Goal: Information Seeking & Learning: Learn about a topic

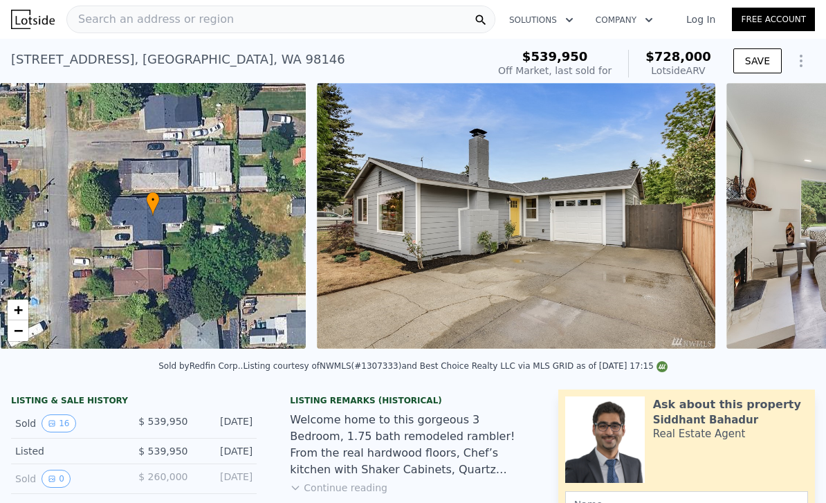
click at [521, 43] on div "10832 3rd Ave SW , White Center , WA 98146 Sold Aug 2018 for $539,950 (~ARV $72…" at bounding box center [413, 61] width 826 height 44
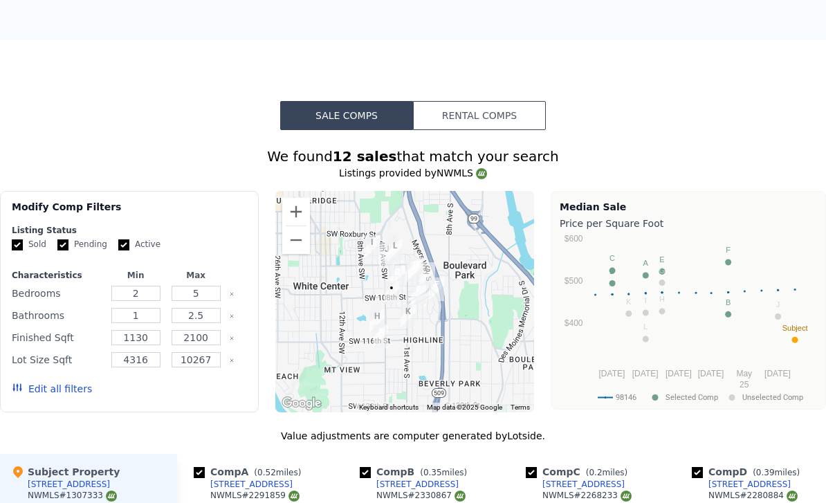
scroll to position [1128, 0]
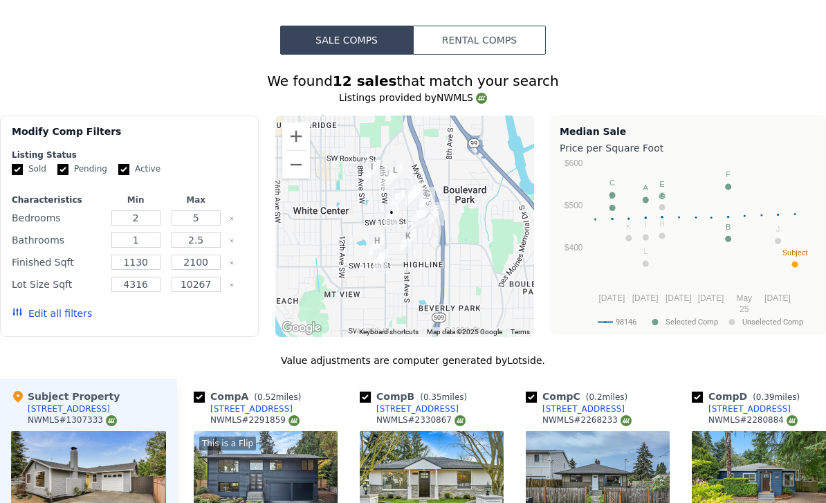
click at [258, 346] on div "We found 12 sales that match your search Listings provided by NWMLS Filters Map…" at bounding box center [413, 459] width 826 height 776
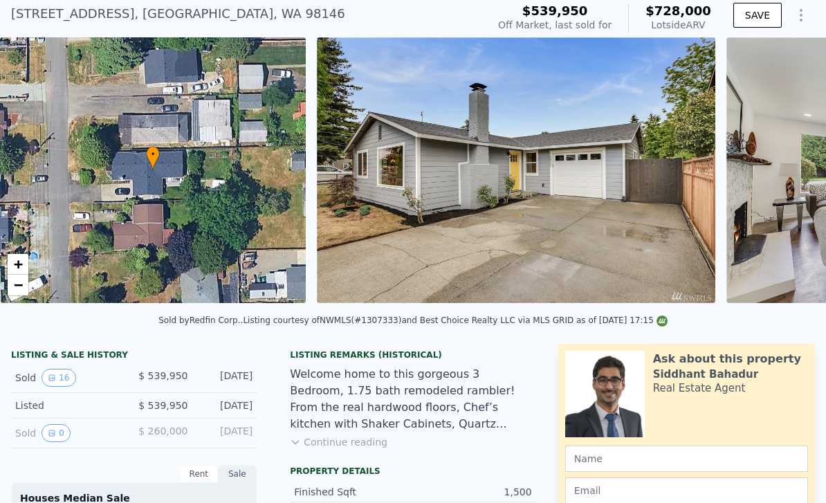
scroll to position [0, 0]
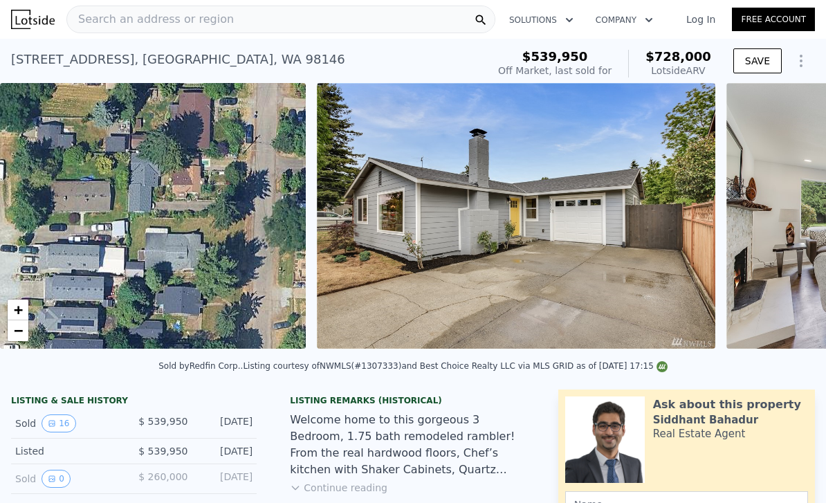
click at [205, 26] on span "Search an address or region" at bounding box center [150, 19] width 167 height 17
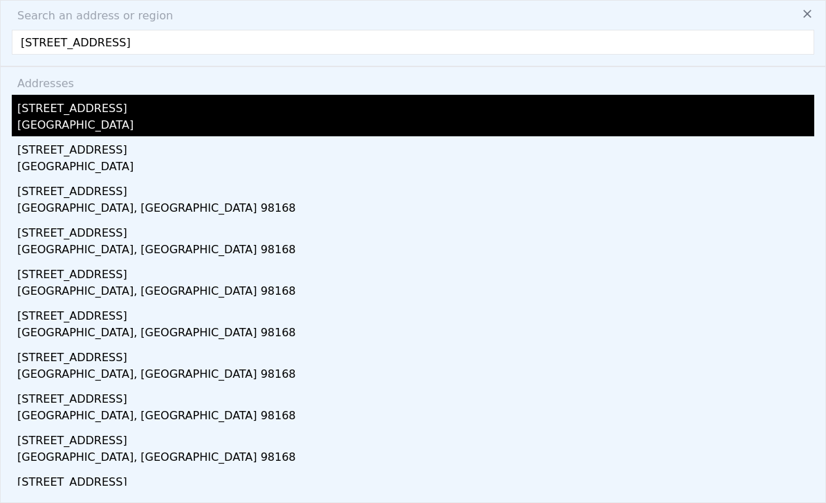
type input "10832 3rd Avenue S, Seattle, WA 98168"
click at [90, 124] on div "[GEOGRAPHIC_DATA]" at bounding box center [415, 126] width 797 height 19
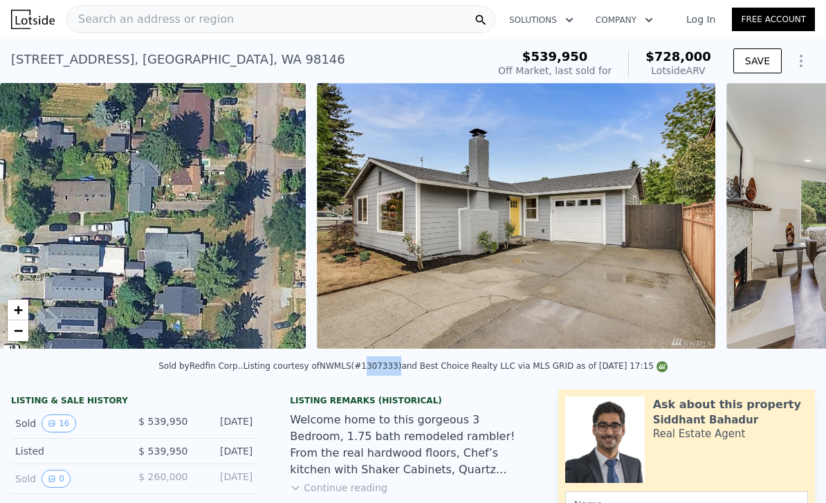
drag, startPoint x: 395, startPoint y: 369, endPoint x: 362, endPoint y: 369, distance: 33.2
click at [362, 369] on div "Listing courtesy of NWMLS (#1307333) and Best Choice Realty LLC via MLS GRID as…" at bounding box center [455, 366] width 424 height 10
click at [194, 18] on span "Search an address or region" at bounding box center [150, 19] width 167 height 17
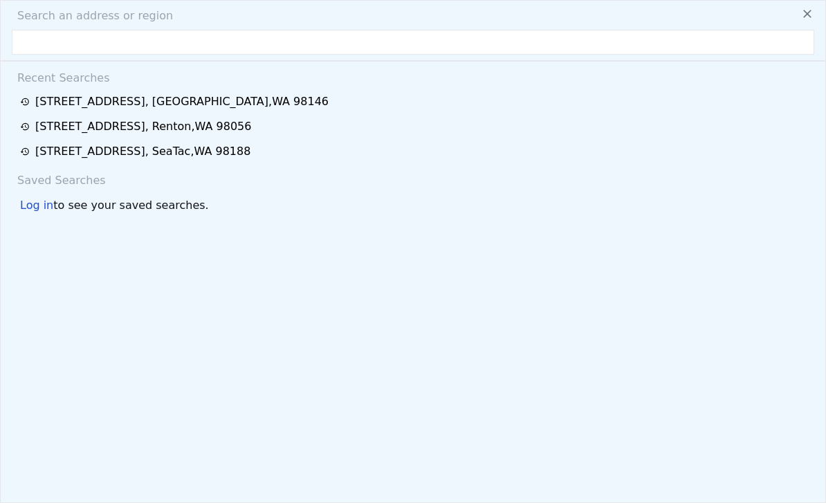
type input "2413566"
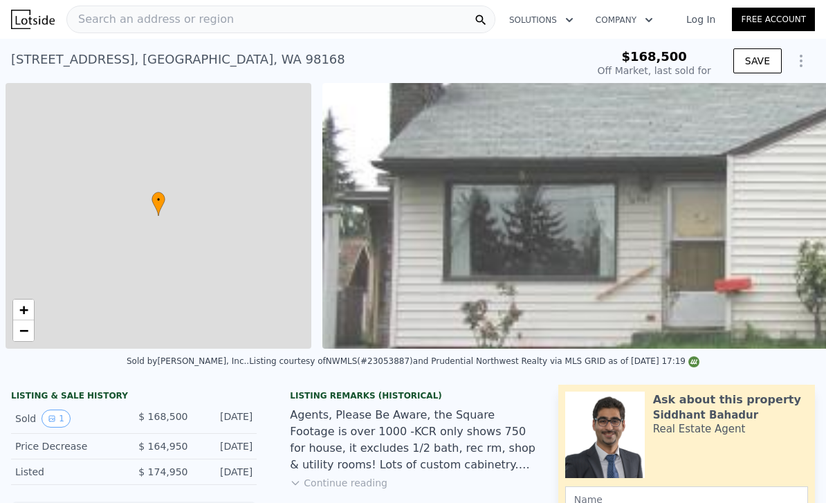
scroll to position [0, 6]
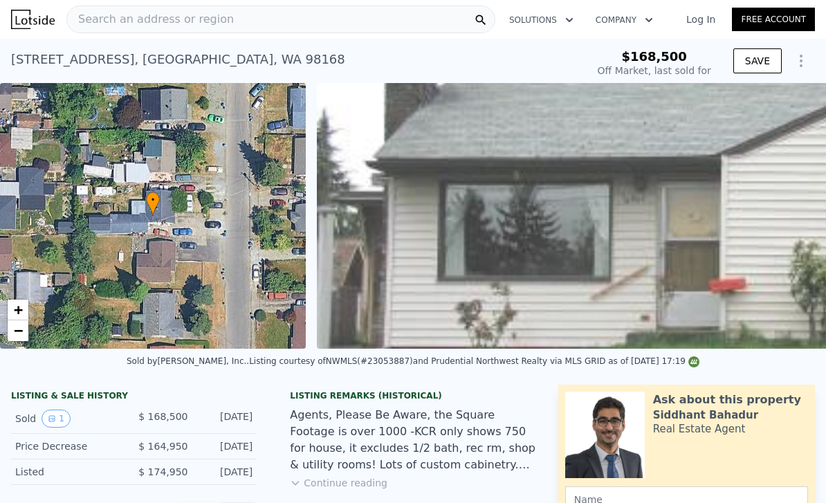
type input "-$ 182,885"
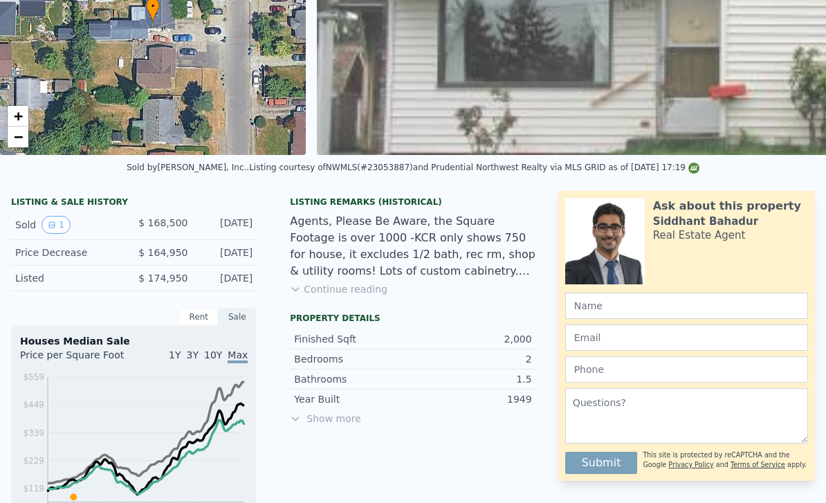
scroll to position [0, 0]
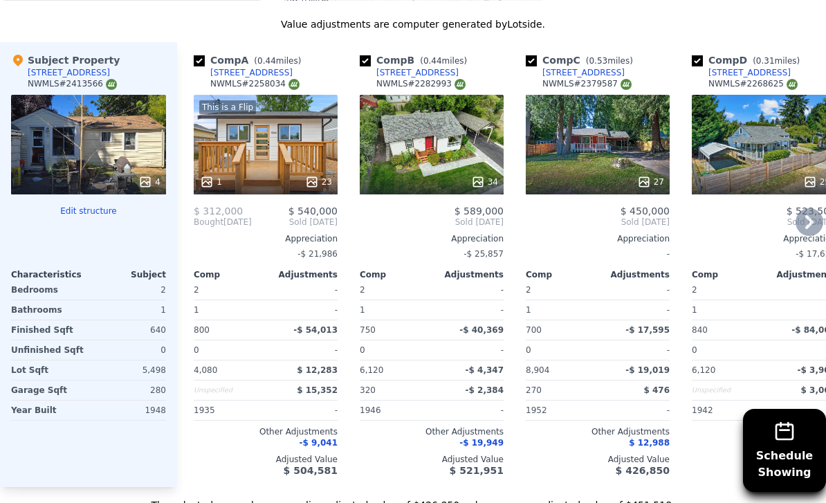
scroll to position [1366, 0]
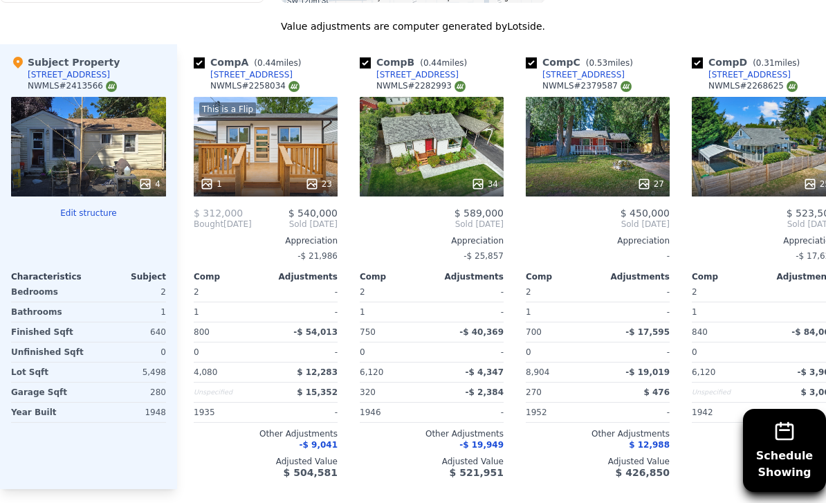
click at [7, 330] on div "Subject Property 10832 3rd Ave S NWMLS # 2413566 4 Edit structure Characteristi…" at bounding box center [88, 266] width 177 height 445
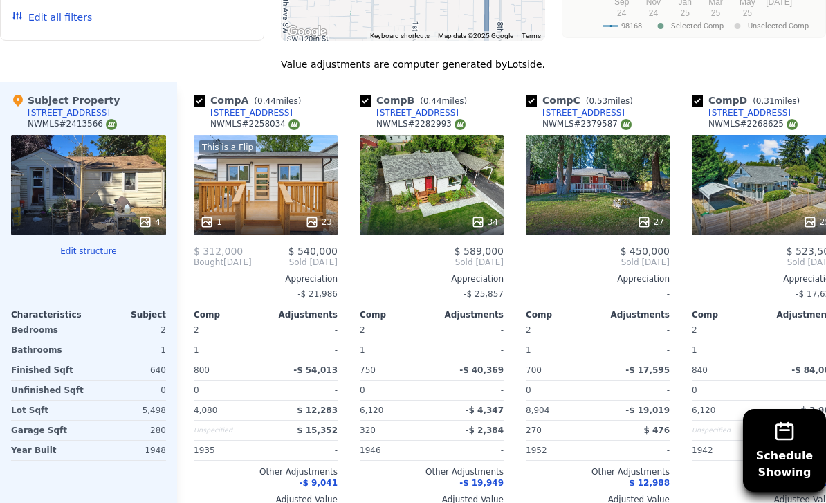
scroll to position [1355, 0]
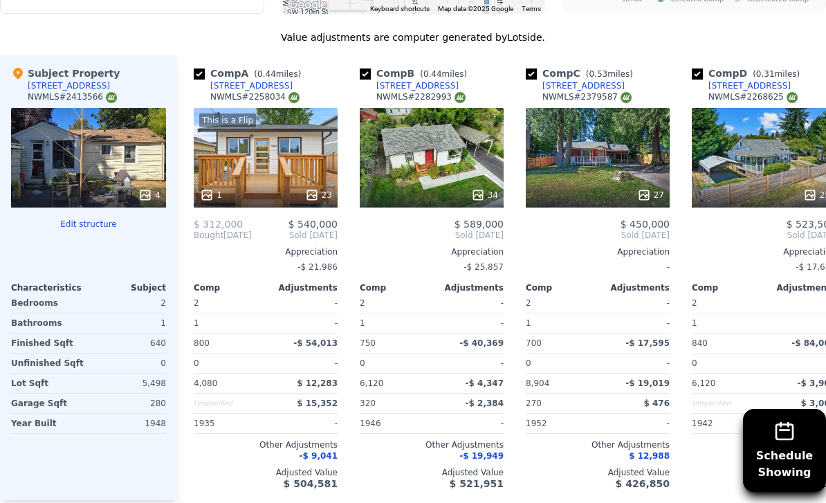
click at [61, 170] on div "4" at bounding box center [88, 158] width 155 height 100
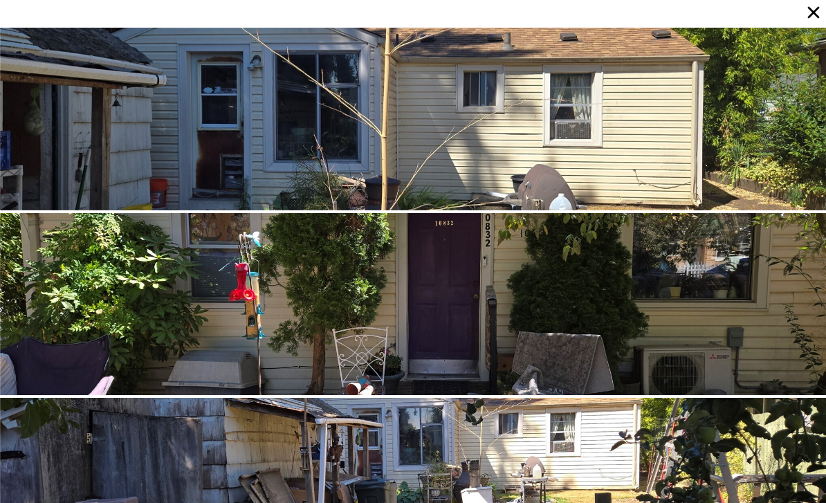
click at [123, 118] on div at bounding box center [413, 119] width 826 height 183
click at [116, 86] on div at bounding box center [413, 119] width 826 height 183
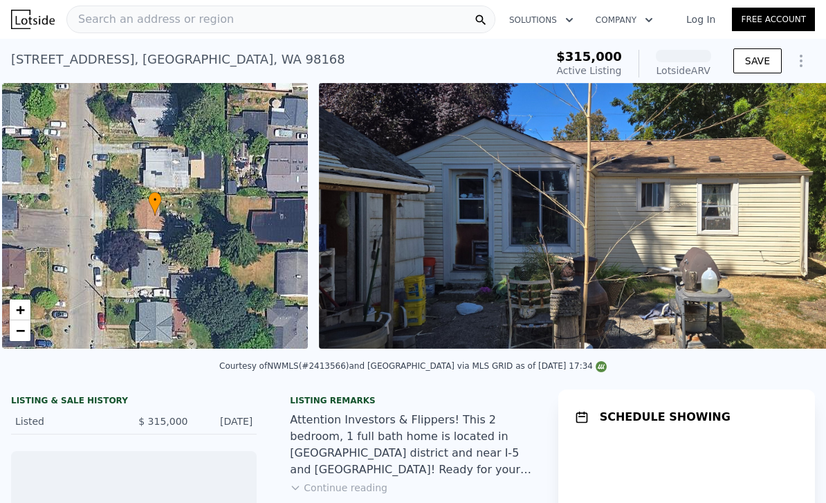
scroll to position [0, 4]
click at [208, 210] on div "• + −" at bounding box center [154, 216] width 306 height 266
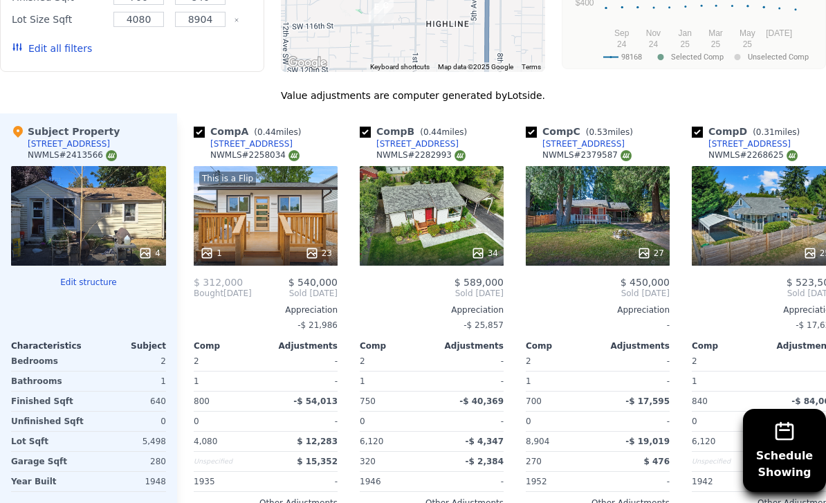
scroll to position [0, 0]
click at [261, 238] on div "This is a Flip 1 23" at bounding box center [266, 216] width 144 height 100
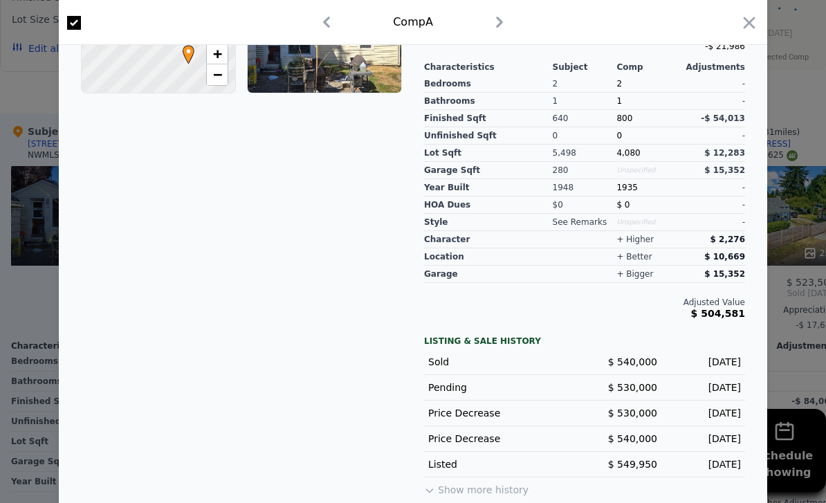
scroll to position [390, 0]
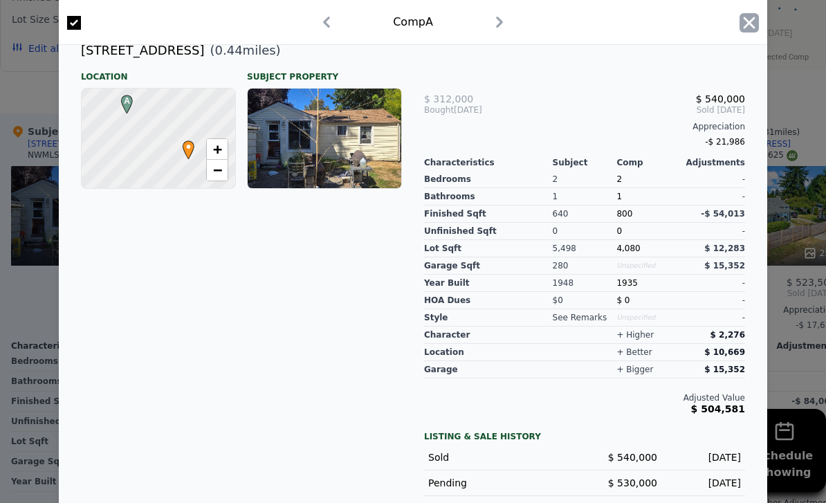
click at [749, 22] on icon "button" at bounding box center [749, 23] width 12 height 12
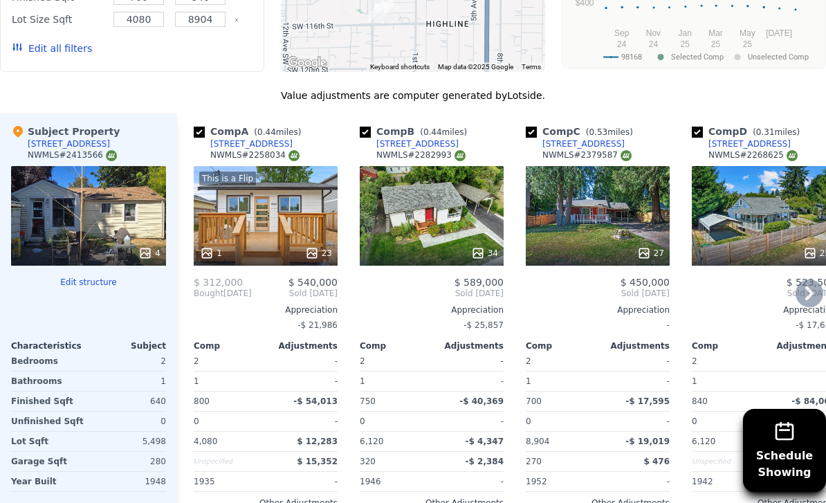
drag, startPoint x: 283, startPoint y: 154, endPoint x: 247, endPoint y: 155, distance: 36.7
click at [247, 155] on div "NWMLS # 2258034" at bounding box center [254, 155] width 89 height 12
copy div "2258034"
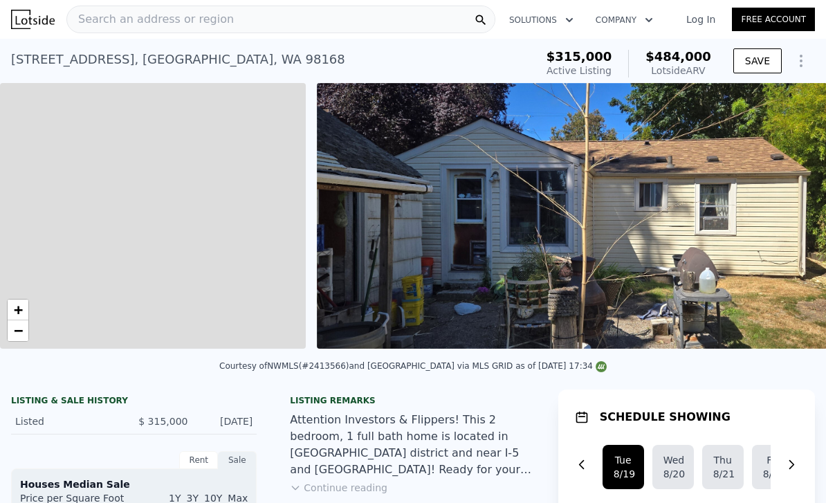
click at [306, 20] on div "Search an address or region" at bounding box center [280, 20] width 429 height 28
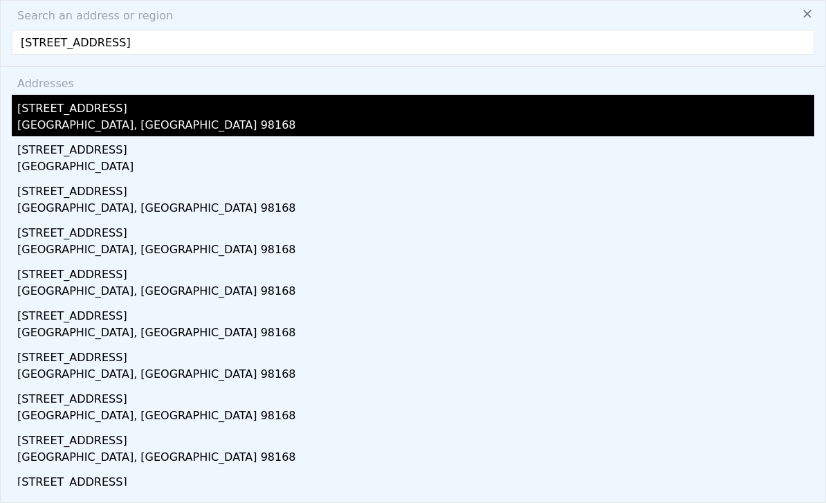
type input "10852 4th Avenue S, Seattle, WA 98168"
click at [116, 122] on div "Seattle, WA 98168" at bounding box center [415, 126] width 797 height 19
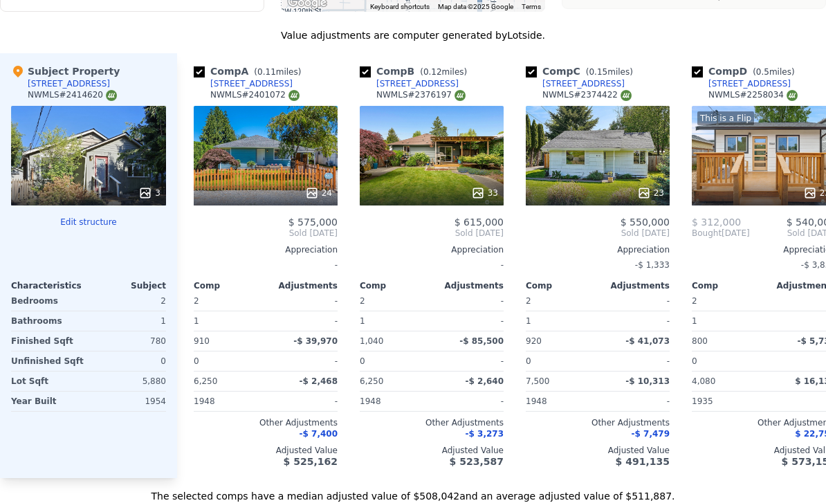
scroll to position [1547, 0]
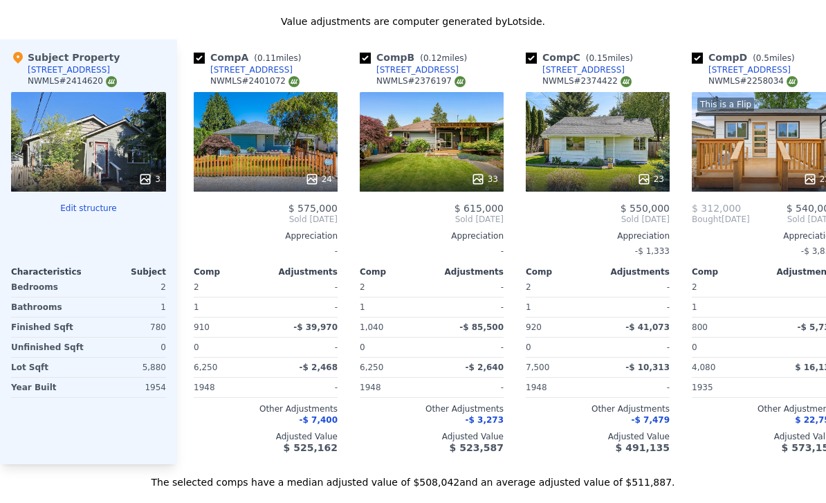
click at [50, 306] on div "Bathrooms" at bounding box center [48, 306] width 75 height 19
click at [16, 366] on div "Lot Sqft" at bounding box center [48, 366] width 75 height 19
click at [280, 106] on div "24" at bounding box center [266, 142] width 144 height 100
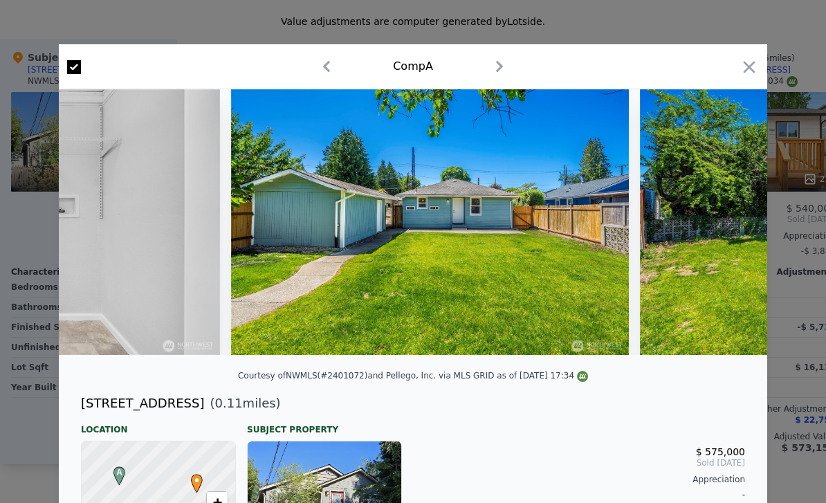
scroll to position [0, 7187]
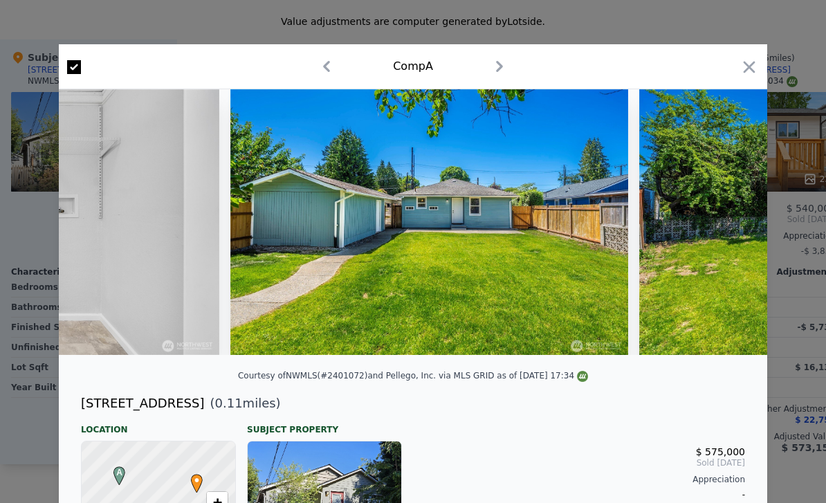
click at [787, 321] on div at bounding box center [413, 251] width 826 height 503
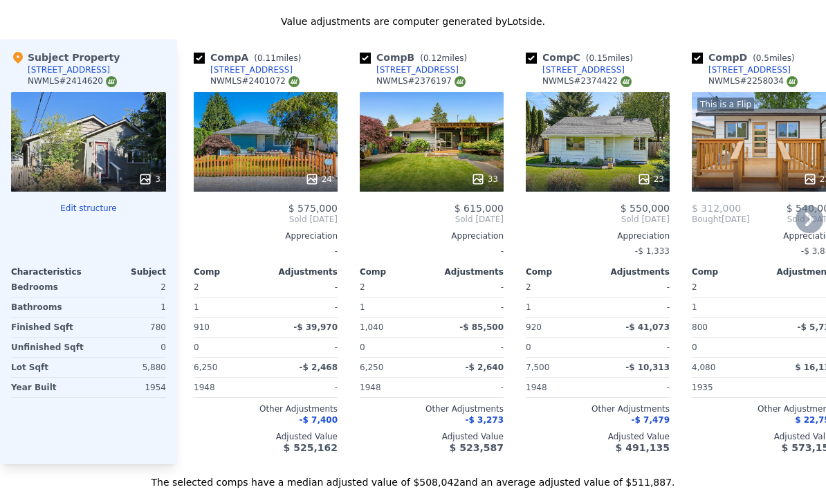
click at [753, 153] on div "This is a Flip 23" at bounding box center [763, 142] width 144 height 100
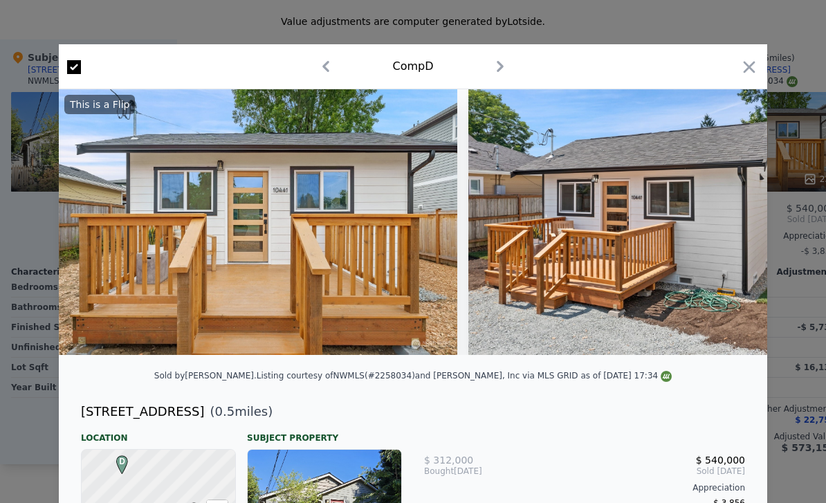
click at [29, 259] on div at bounding box center [413, 251] width 826 height 503
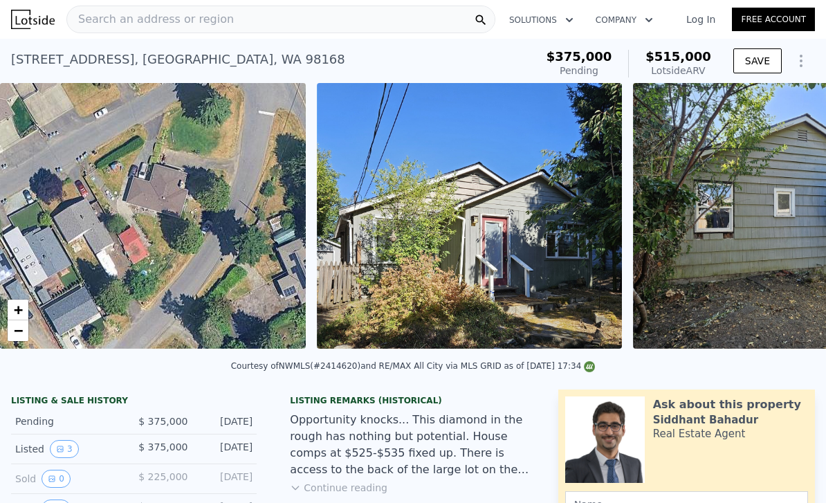
click at [171, 15] on span "Search an address or region" at bounding box center [150, 19] width 167 height 17
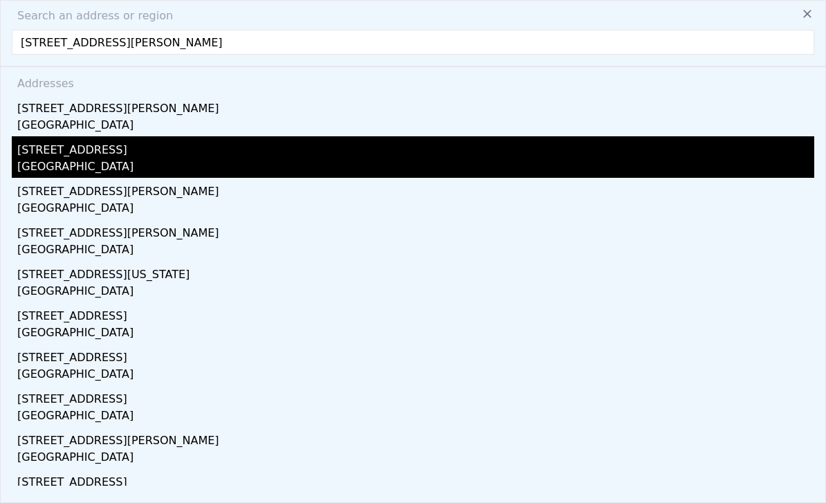
type input "3827 S Morgan Street, Seattle, WA 98118"
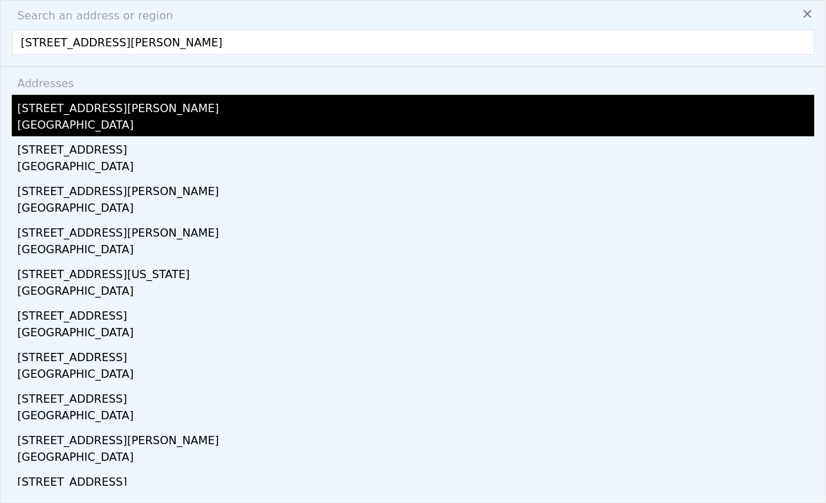
drag, startPoint x: 473, startPoint y: 174, endPoint x: 100, endPoint y: 119, distance: 377.3
click at [100, 119] on div "[GEOGRAPHIC_DATA]" at bounding box center [415, 126] width 797 height 19
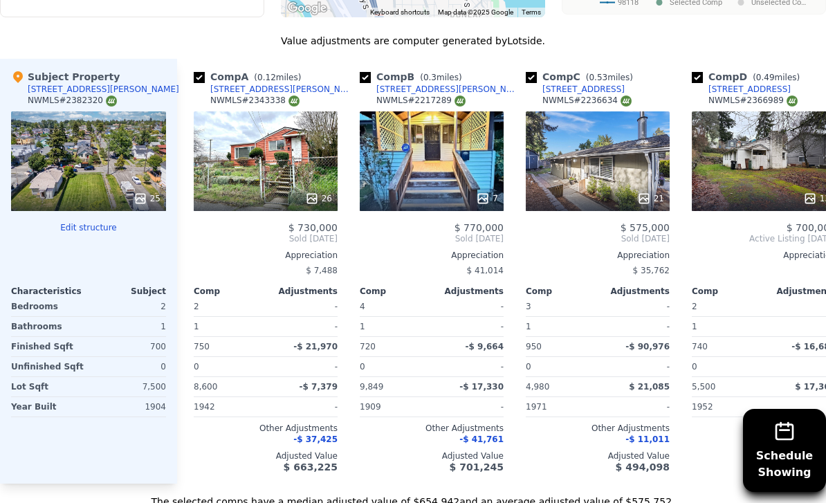
scroll to position [1455, 0]
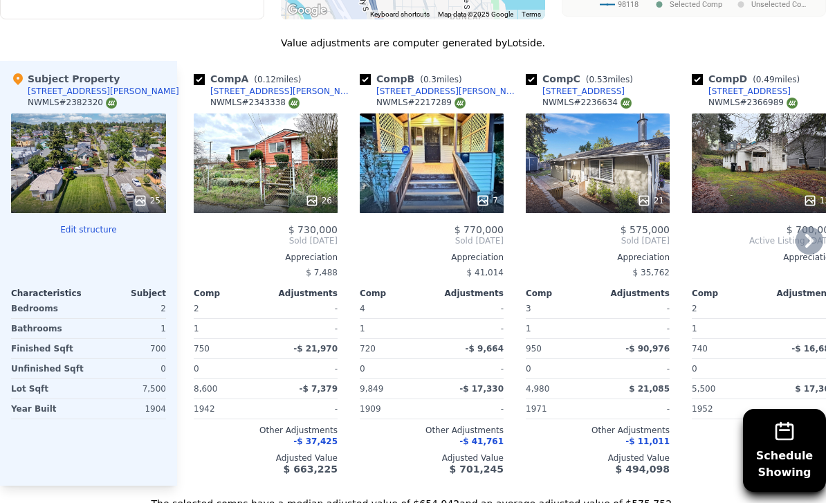
click at [281, 192] on div at bounding box center [266, 200] width 144 height 25
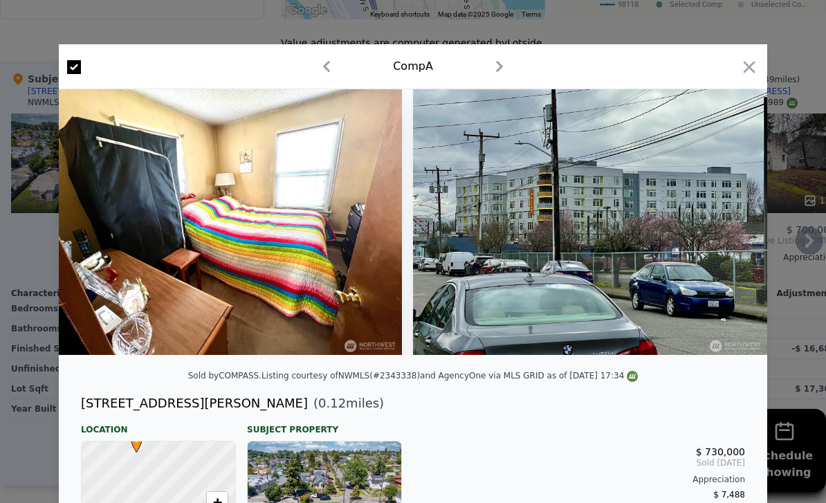
scroll to position [0, 7998]
click at [739, 65] on icon "button" at bounding box center [748, 66] width 19 height 19
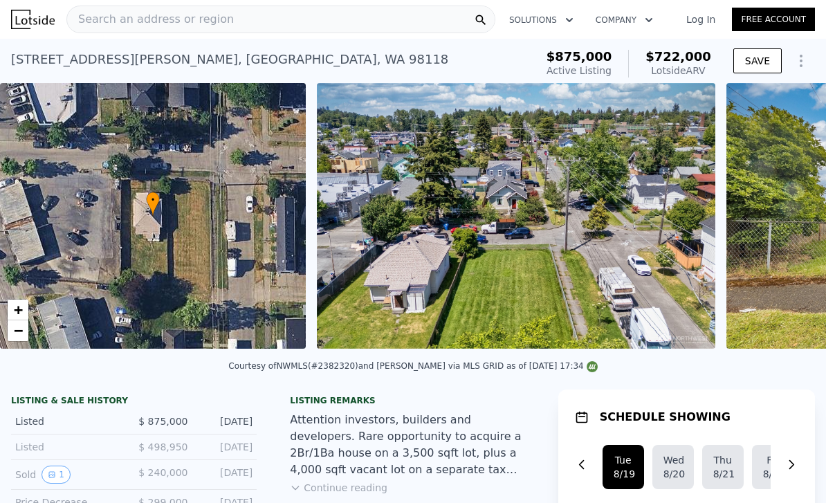
click at [241, 22] on div "Search an address or region" at bounding box center [280, 20] width 429 height 28
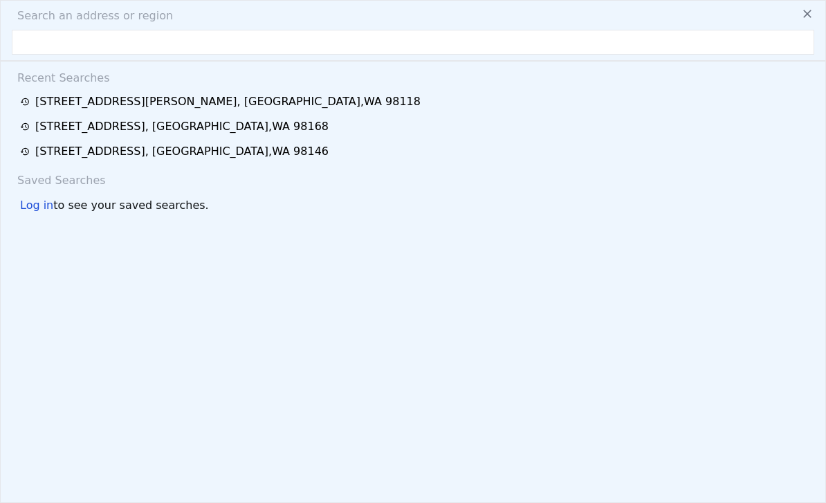
type input "32910 5th Ave, Black Diamond, WA 98010"
click at [431, 262] on html "Search an address or region Search an address or region 32910 5th Ave, Black Di…" at bounding box center [413, 251] width 826 height 503
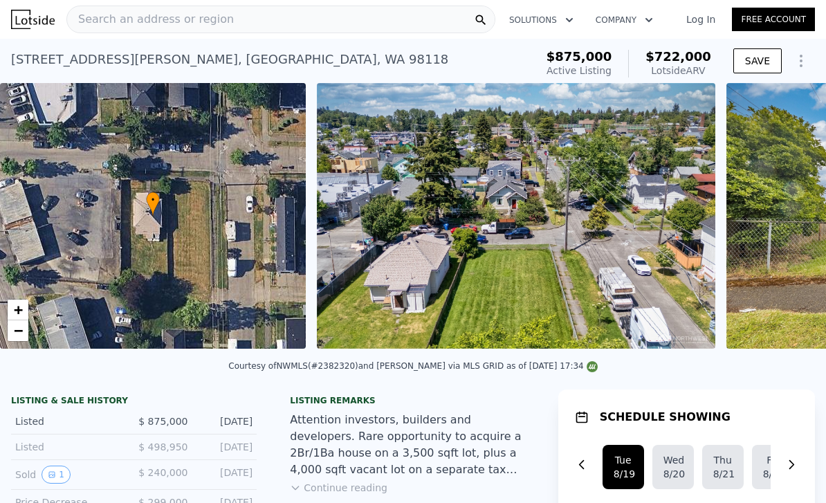
click at [432, 263] on img at bounding box center [516, 216] width 398 height 266
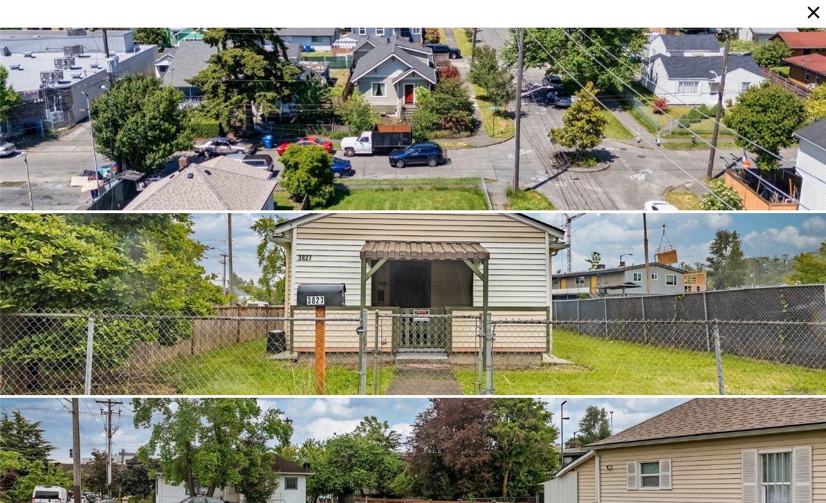
click at [810, 15] on icon at bounding box center [814, 13] width 12 height 12
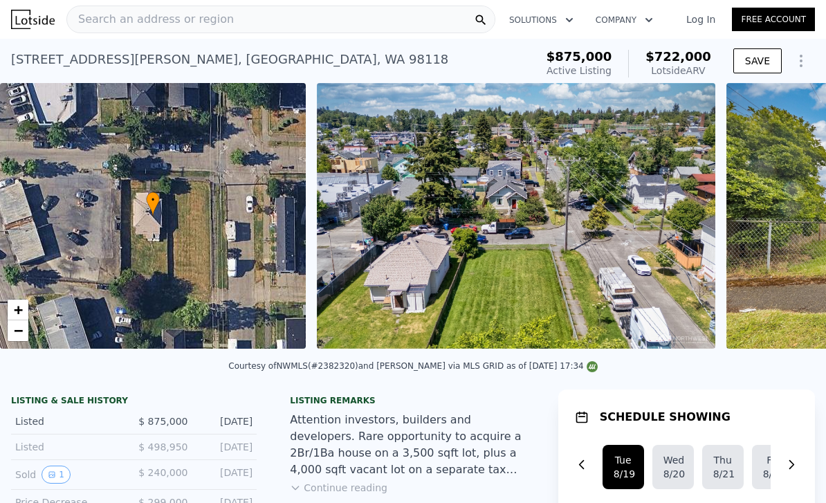
click at [280, 20] on div "Search an address or region" at bounding box center [280, 20] width 429 height 28
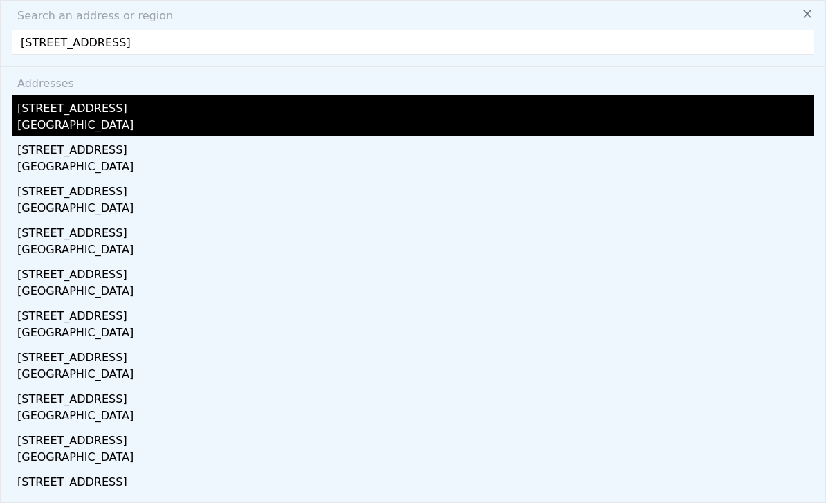
type input "32910 5th Ave, Black Diamond, WA 98010"
click at [84, 120] on div "Black Diamond, WA 98010" at bounding box center [415, 126] width 797 height 19
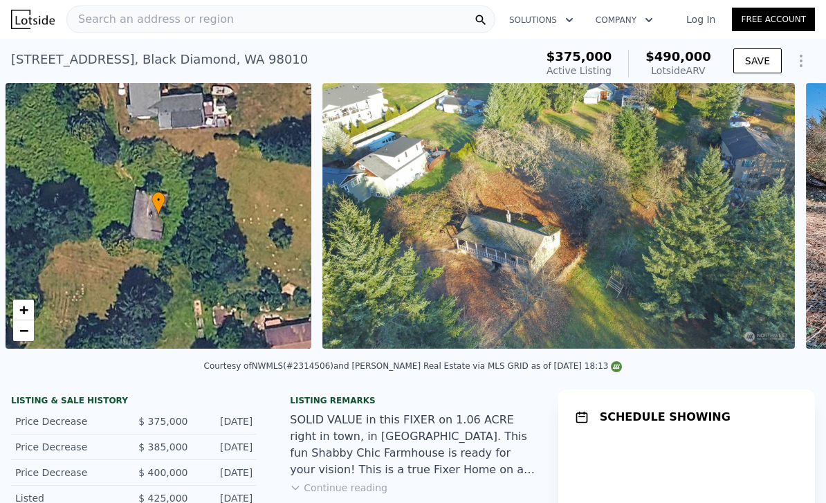
scroll to position [0, 6]
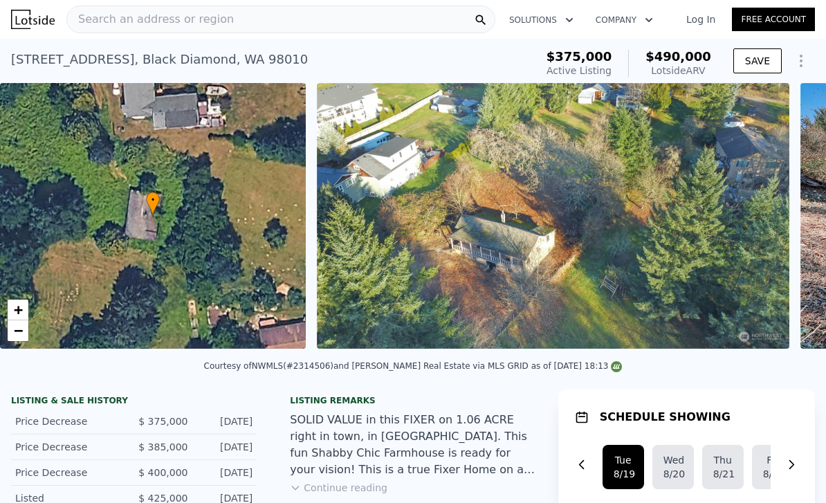
click at [328, 20] on div "Search an address or region" at bounding box center [280, 20] width 429 height 28
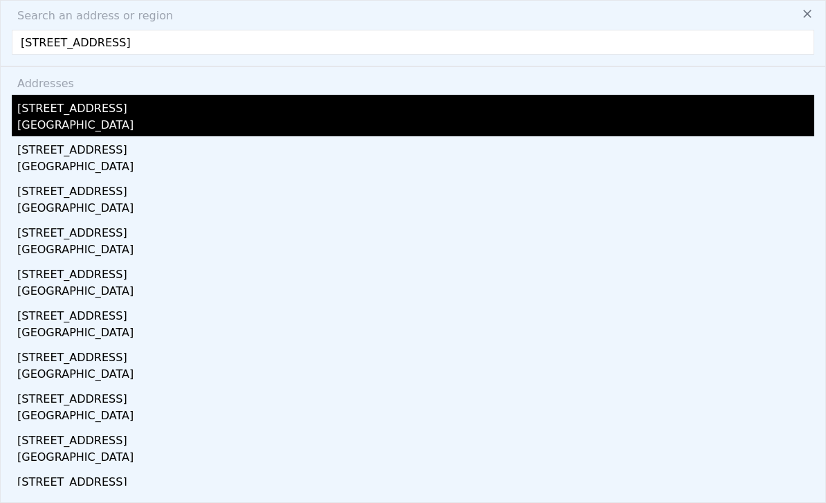
type input "[STREET_ADDRESS]"
click at [194, 118] on div "[GEOGRAPHIC_DATA]" at bounding box center [415, 126] width 797 height 19
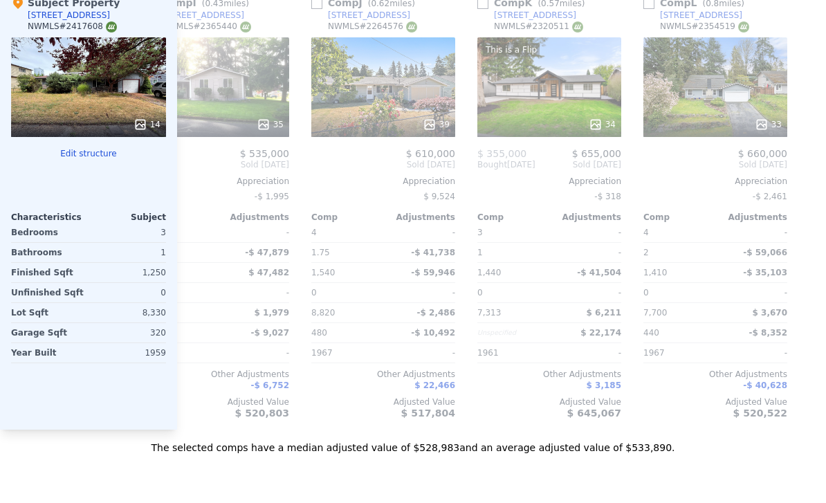
scroll to position [0, 1376]
click at [539, 112] on div at bounding box center [549, 124] width 144 height 25
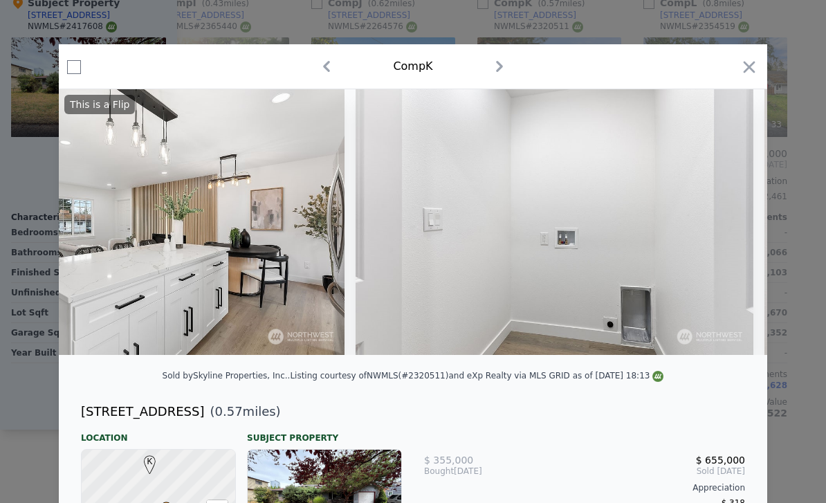
drag, startPoint x: 632, startPoint y: 236, endPoint x: 614, endPoint y: 236, distance: 18.0
click at [615, 236] on img at bounding box center [554, 222] width 398 height 266
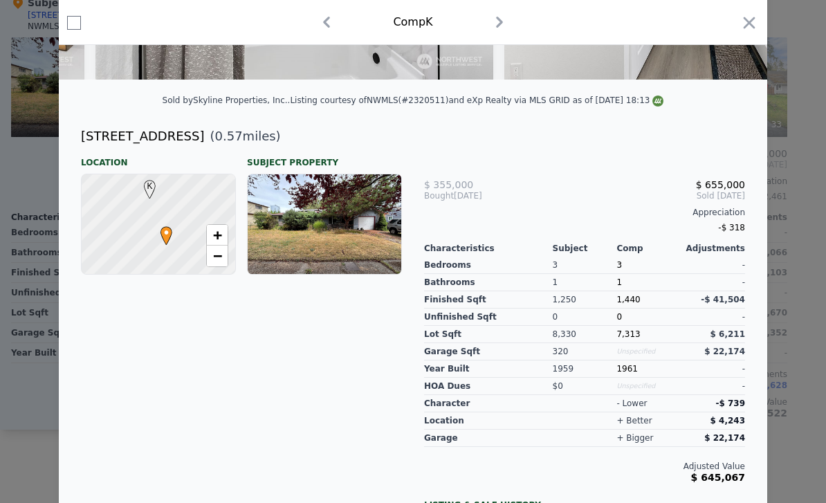
scroll to position [277, 0]
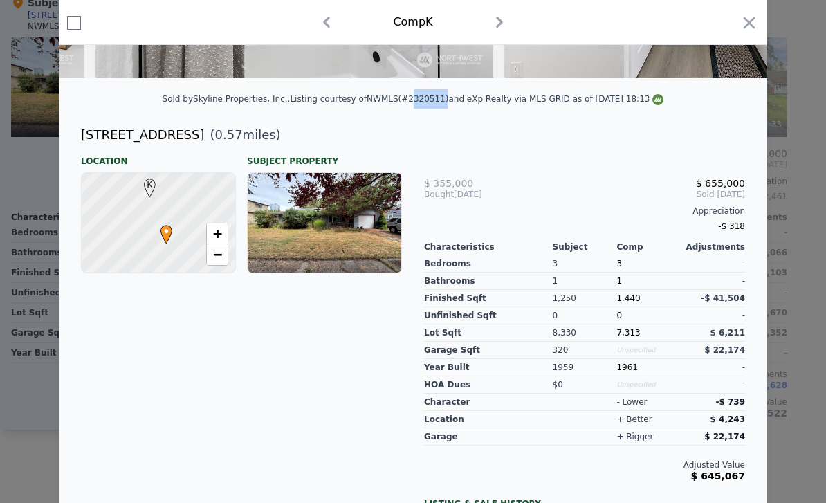
drag, startPoint x: 438, startPoint y: 99, endPoint x: 405, endPoint y: 100, distance: 33.2
click at [405, 100] on div "Listing courtesy of NWMLS (#2320511) and eXp Realty via MLS GRID as of 08/18/20…" at bounding box center [476, 99] width 373 height 10
copy div "2320511"
click at [809, 120] on div at bounding box center [413, 251] width 826 height 503
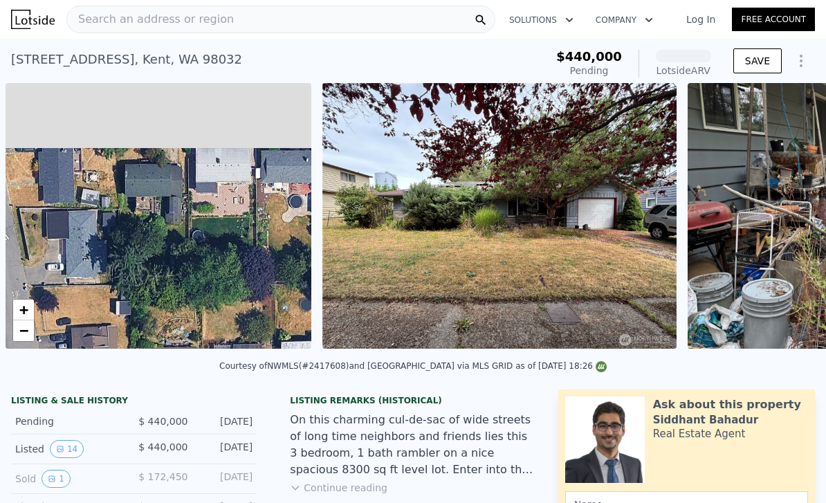
scroll to position [0, 6]
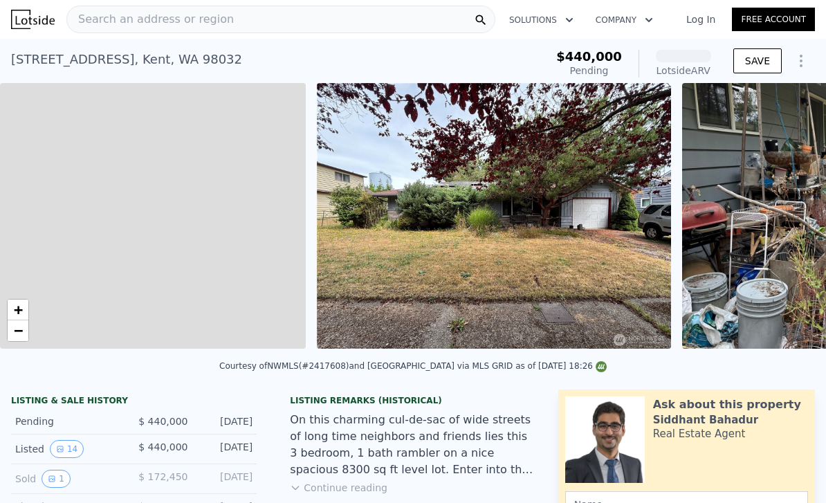
click at [241, 16] on div "Search an address or region" at bounding box center [280, 20] width 429 height 28
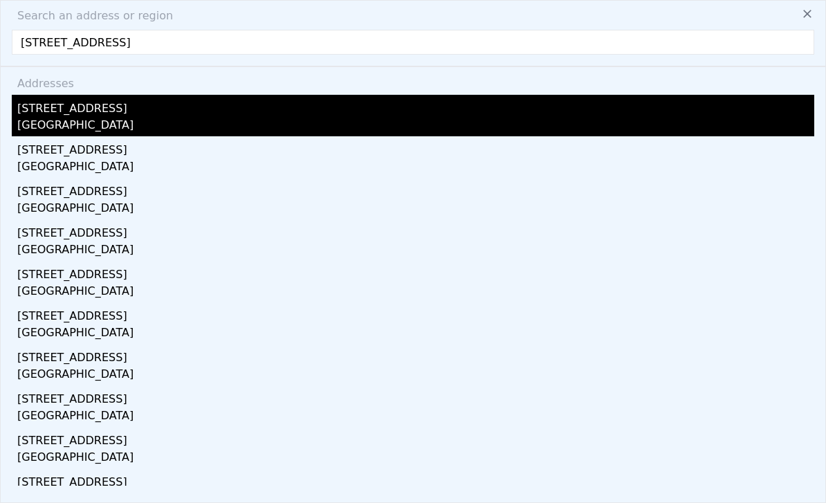
type input "[STREET_ADDRESS]"
click at [231, 124] on div "[GEOGRAPHIC_DATA]" at bounding box center [415, 126] width 797 height 19
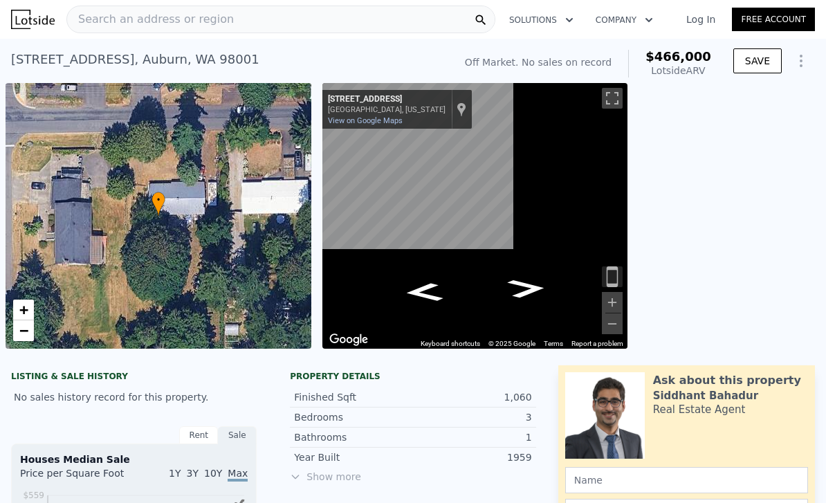
click at [273, 26] on div "Search an address or region" at bounding box center [280, 20] width 429 height 28
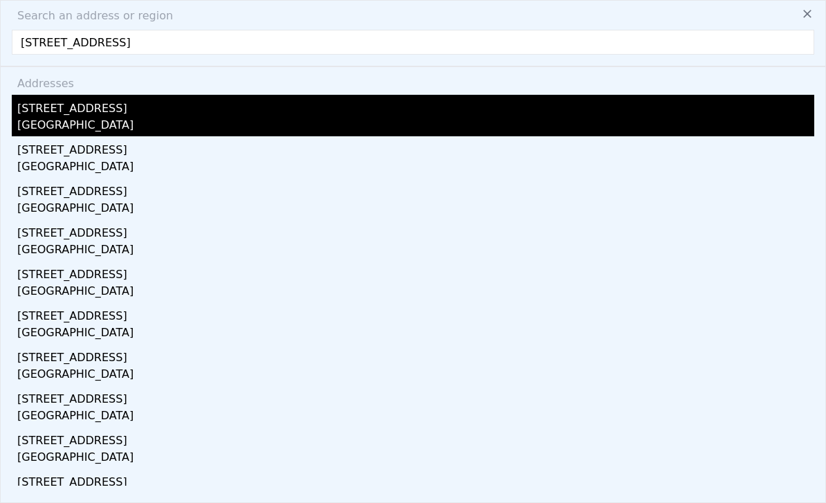
type input "[STREET_ADDRESS]"
click at [80, 123] on div "[GEOGRAPHIC_DATA]" at bounding box center [415, 126] width 797 height 19
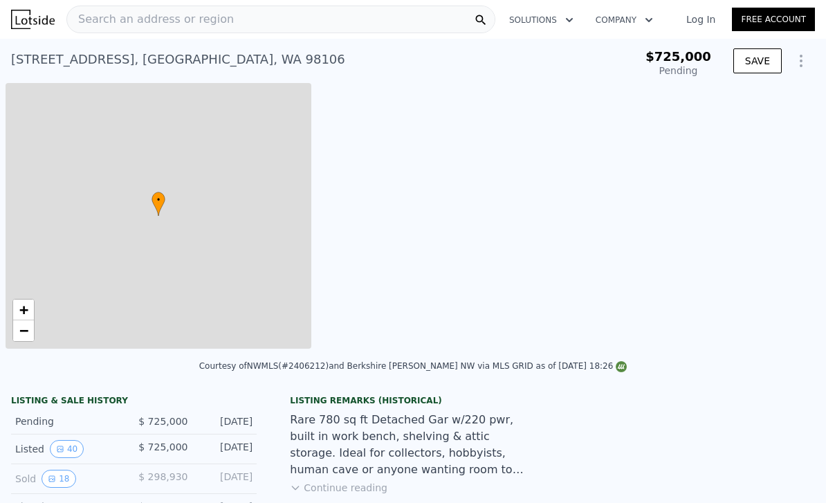
scroll to position [0, 6]
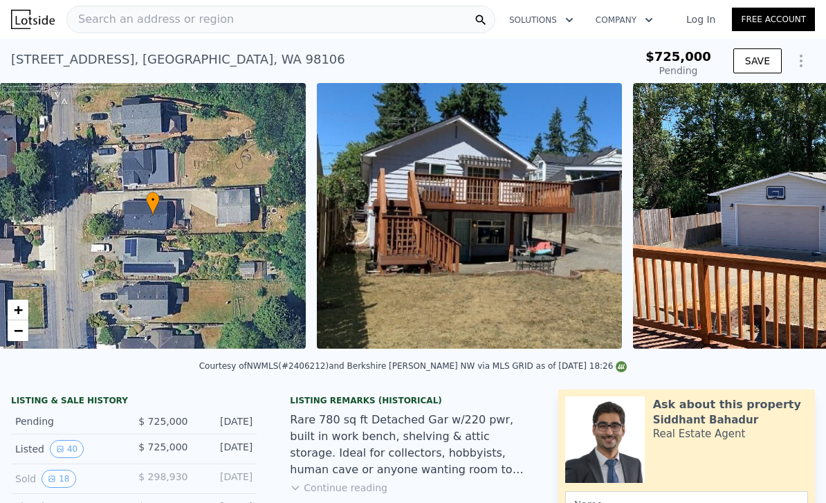
type input "-$ 779,120"
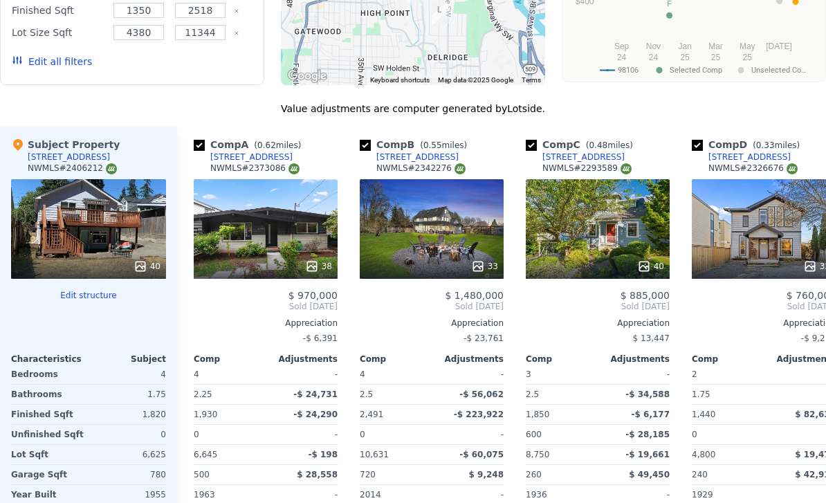
scroll to position [1396, 0]
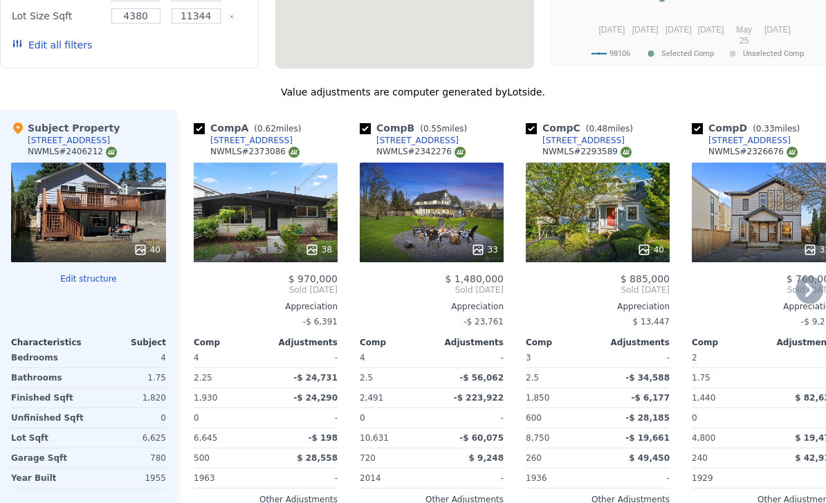
type input "$ 872,000"
type input "$ 29,110"
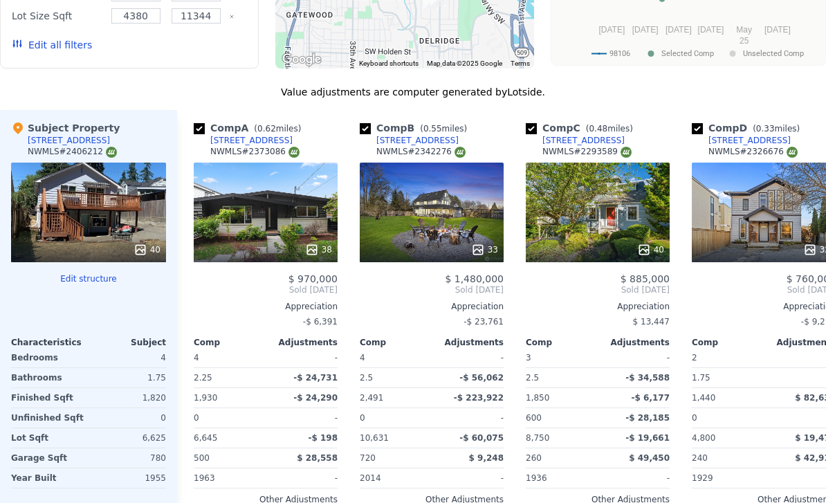
click at [93, 245] on div at bounding box center [88, 249] width 155 height 25
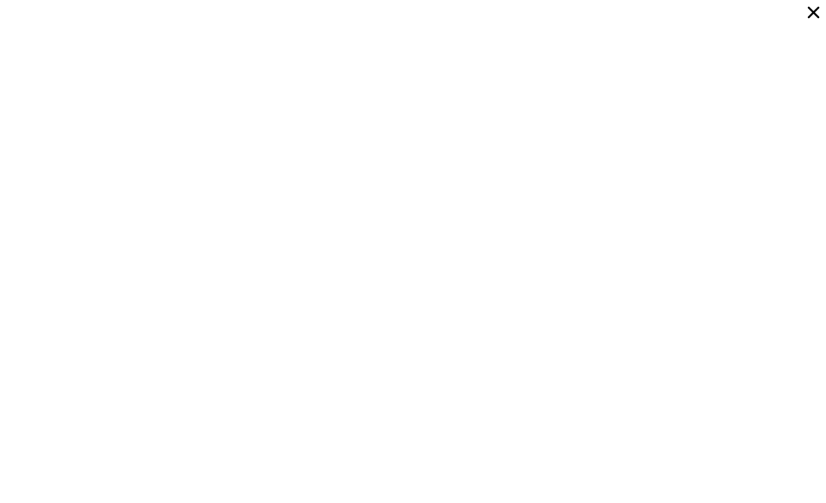
scroll to position [3146, 0]
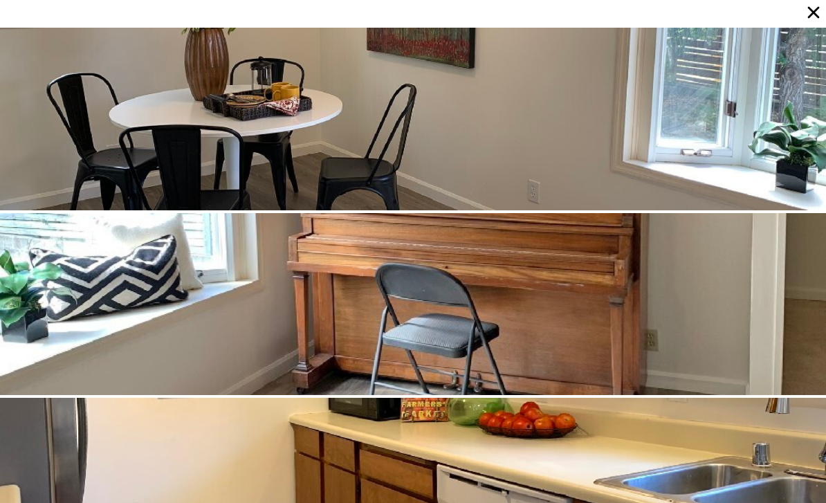
click at [818, 17] on icon at bounding box center [814, 13] width 12 height 12
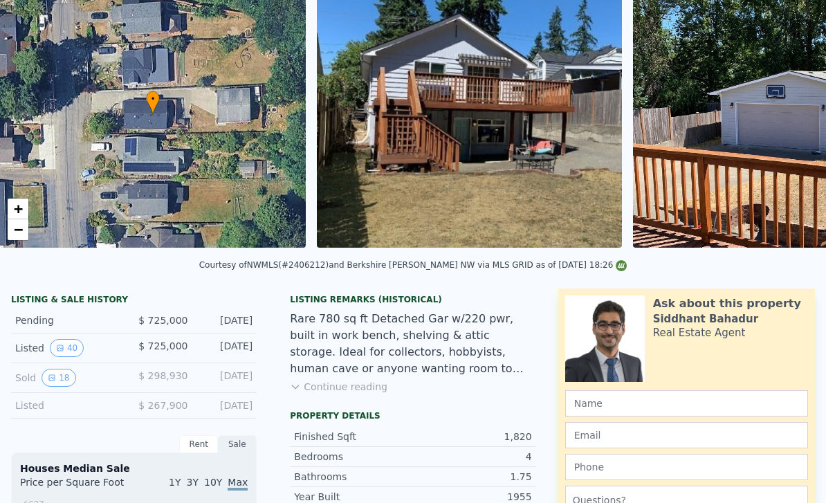
scroll to position [0, 0]
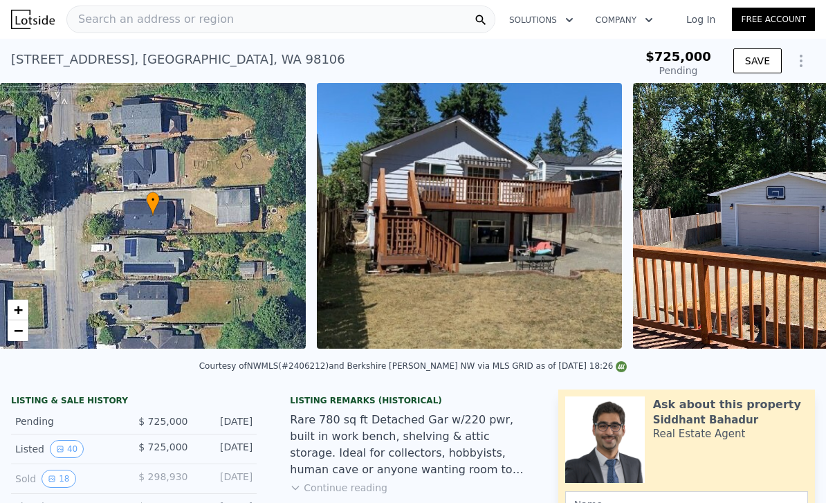
click at [346, 23] on div "Search an address or region" at bounding box center [280, 20] width 429 height 28
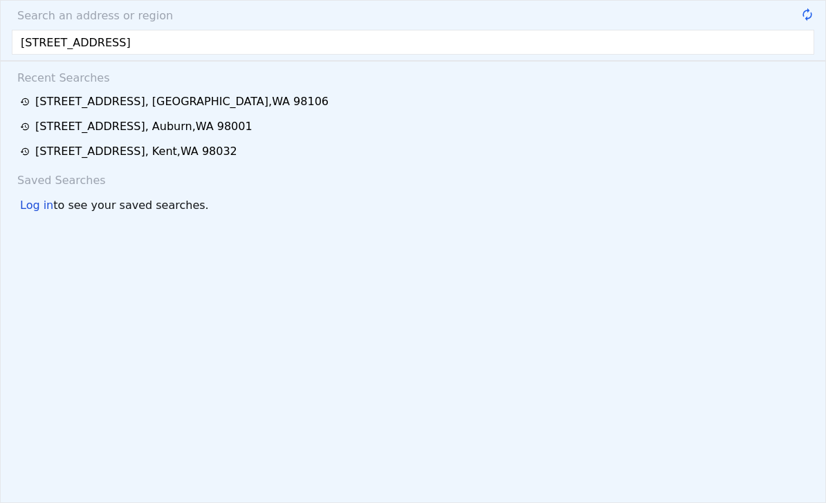
type input "[STREET_ADDRESS]"
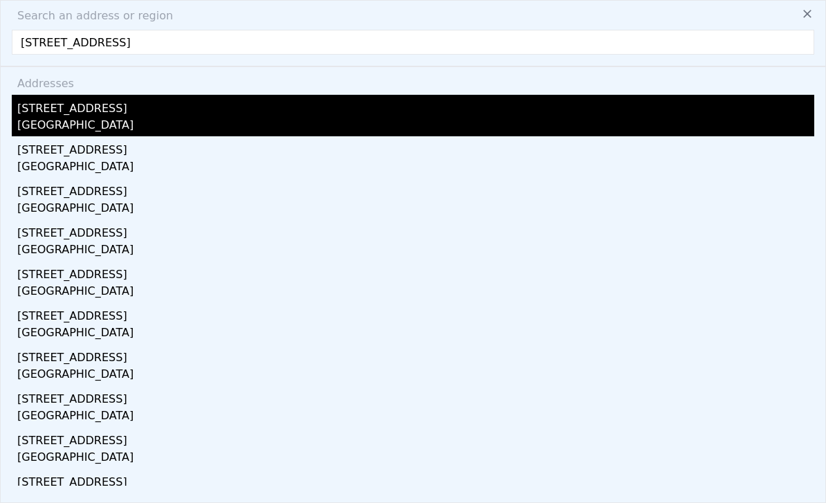
click at [100, 123] on div "[GEOGRAPHIC_DATA]" at bounding box center [415, 126] width 797 height 19
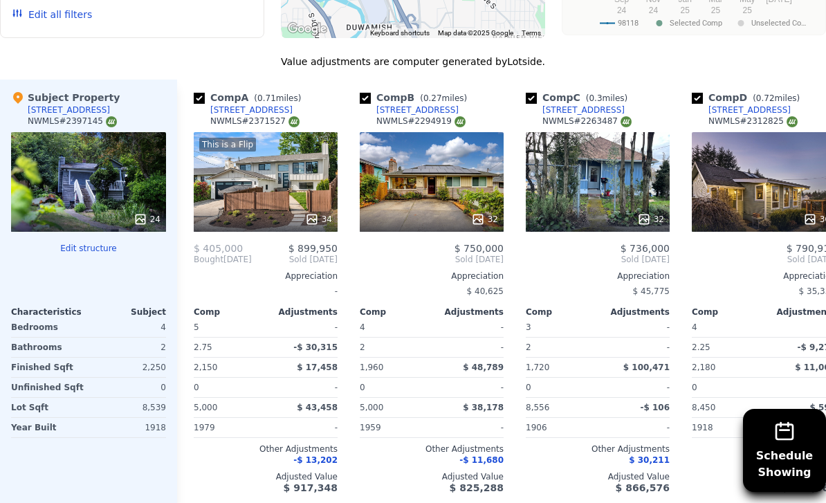
scroll to position [1385, 0]
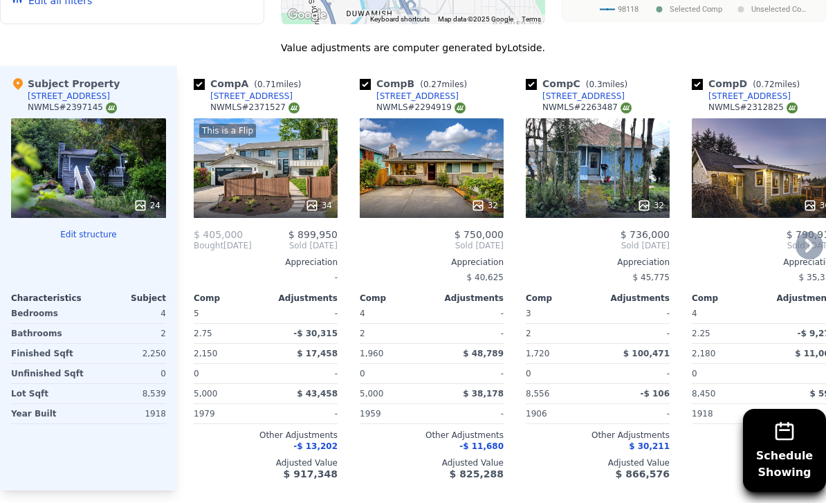
click at [268, 178] on div "This is a Flip 34" at bounding box center [266, 168] width 144 height 100
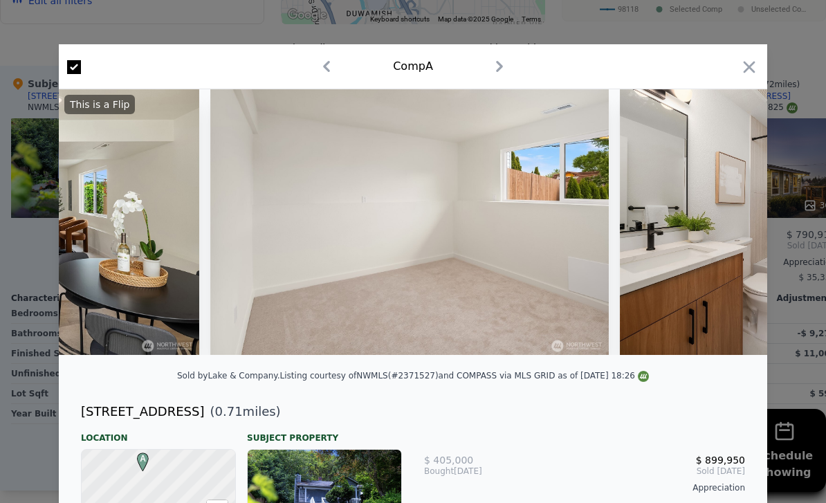
scroll to position [0, 8388]
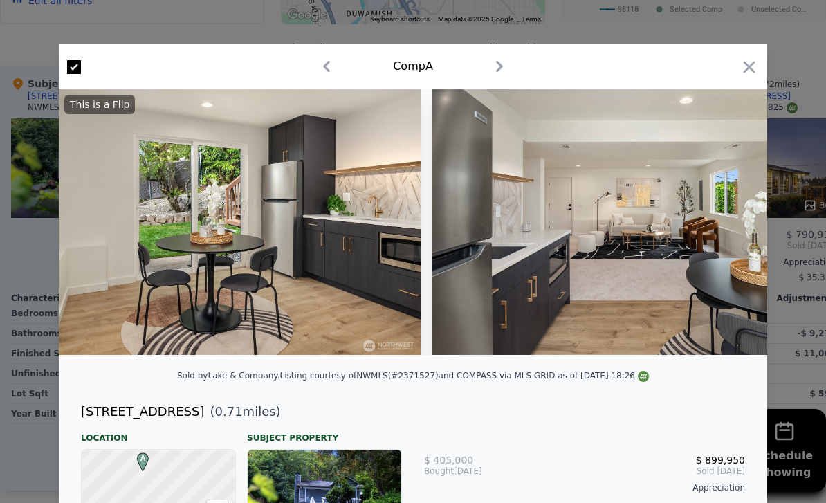
click at [751, 63] on icon "button" at bounding box center [748, 66] width 19 height 19
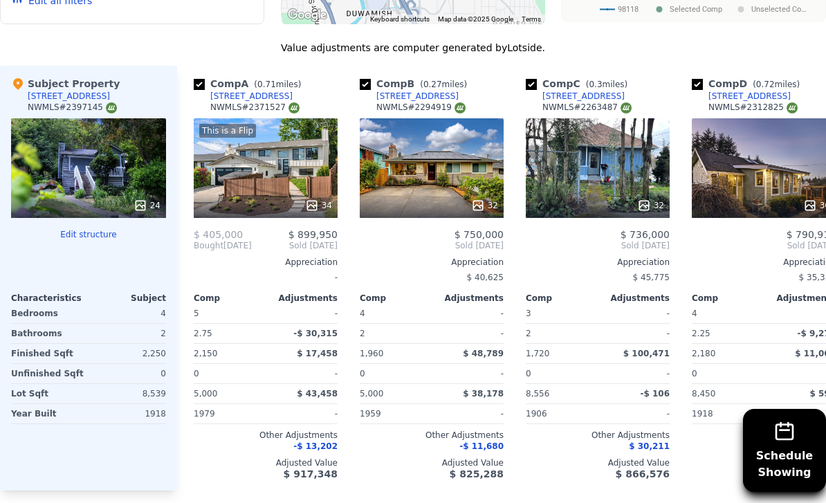
click at [112, 186] on div "24" at bounding box center [88, 168] width 155 height 100
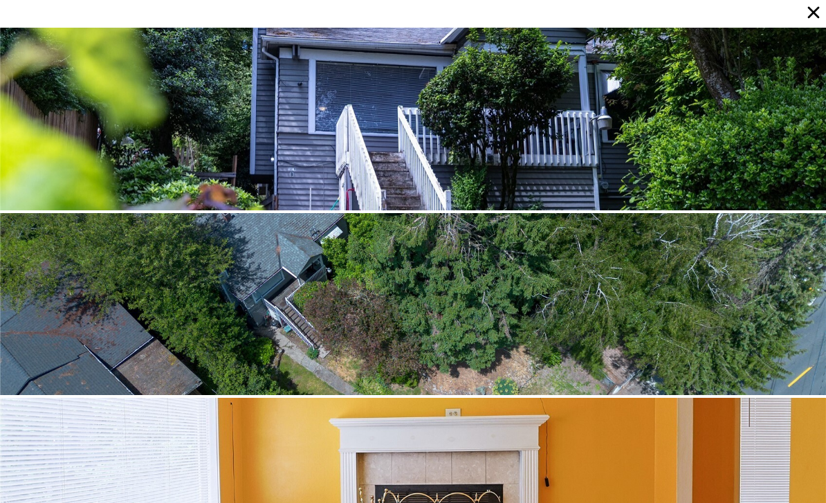
click at [804, 13] on icon at bounding box center [812, 12] width 19 height 19
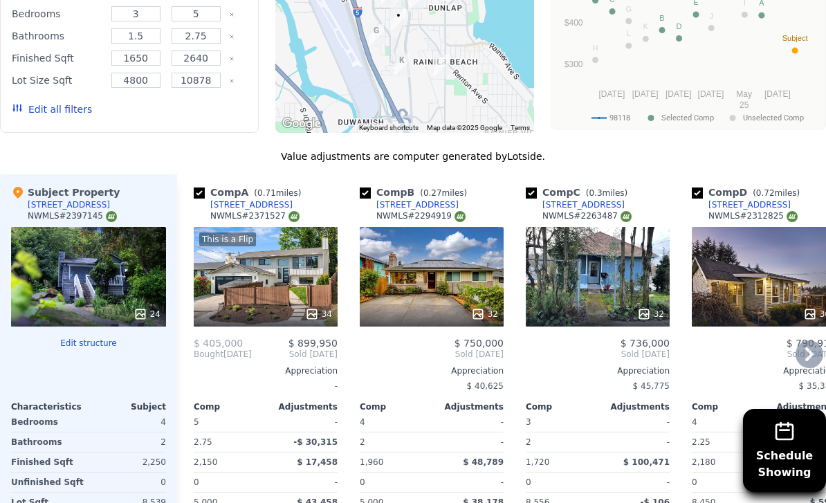
scroll to position [1276, 0]
